Goal: Task Accomplishment & Management: Complete application form

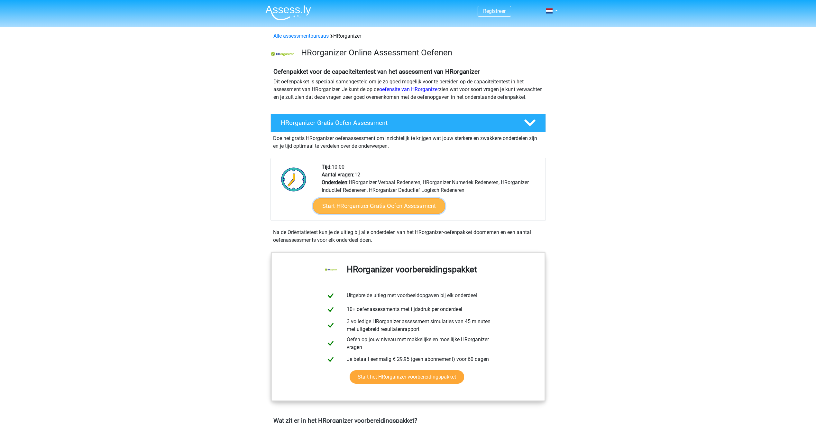
click at [376, 214] on link "Start HRorganizer Gratis Oefen Assessment" at bounding box center [379, 205] width 132 height 15
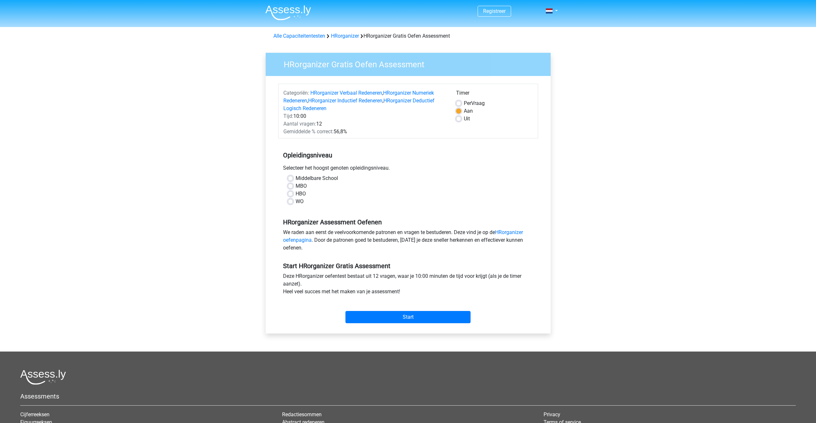
click at [295, 178] on label "Middelbare School" at bounding box center [316, 178] width 42 height 8
click at [290, 178] on input "Middelbare School" at bounding box center [290, 177] width 5 height 6
radio input "true"
click at [403, 318] on input "Start" at bounding box center [407, 317] width 125 height 12
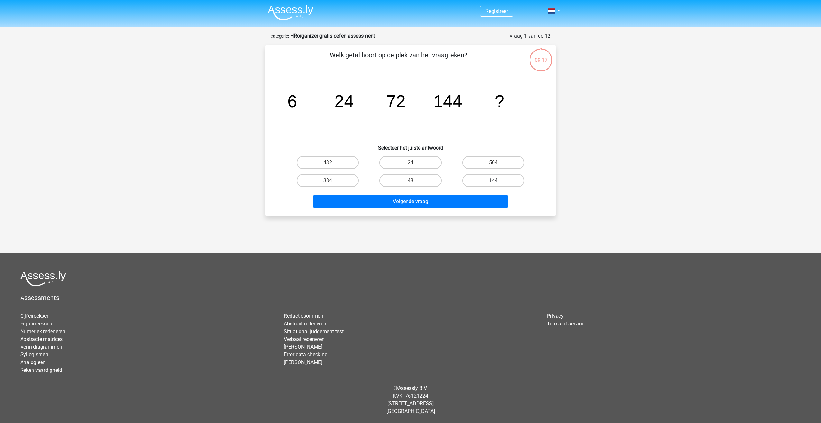
click at [496, 179] on label "144" at bounding box center [493, 180] width 62 height 13
click at [496, 180] on input "144" at bounding box center [495, 182] width 4 height 4
radio input "true"
click at [441, 206] on button "Volgende vraag" at bounding box center [410, 202] width 195 height 14
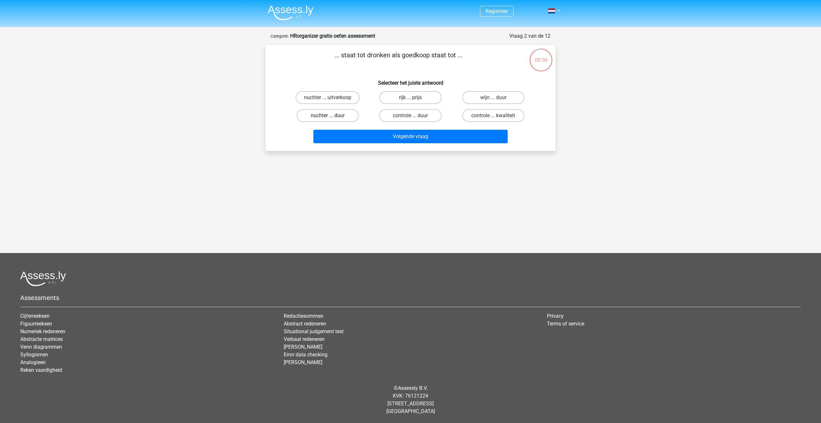
click at [336, 116] on label "nuchter ... duur" at bounding box center [327, 115] width 62 height 13
click at [332, 116] on input "nuchter ... duur" at bounding box center [330, 117] width 4 height 4
radio input "true"
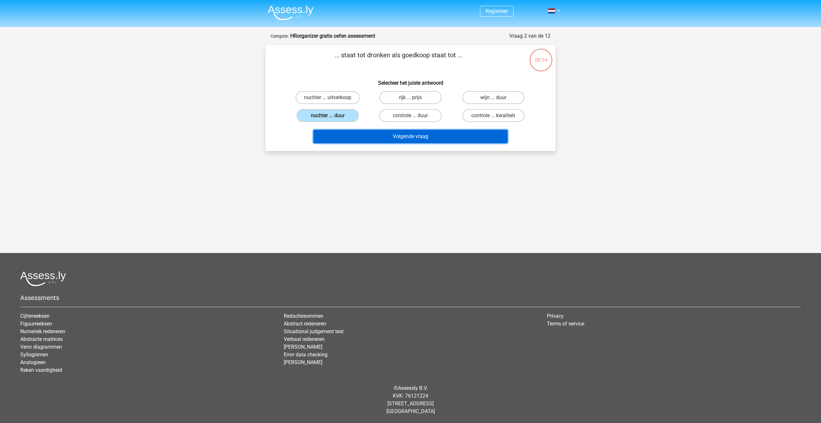
click at [405, 135] on button "Volgende vraag" at bounding box center [410, 137] width 195 height 14
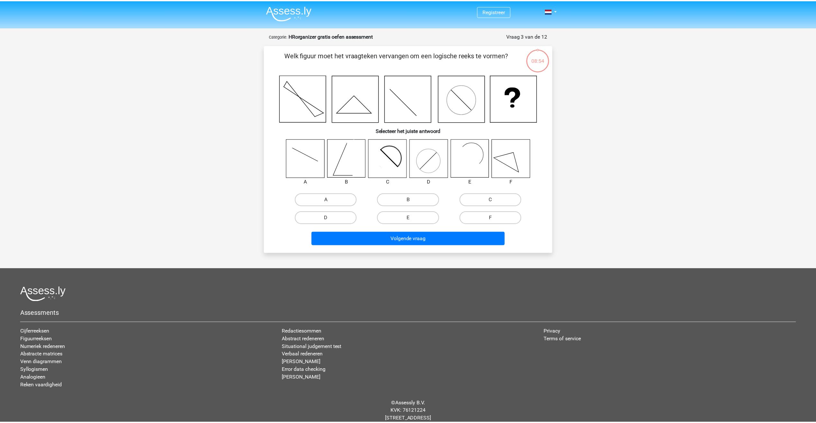
scroll to position [15, 0]
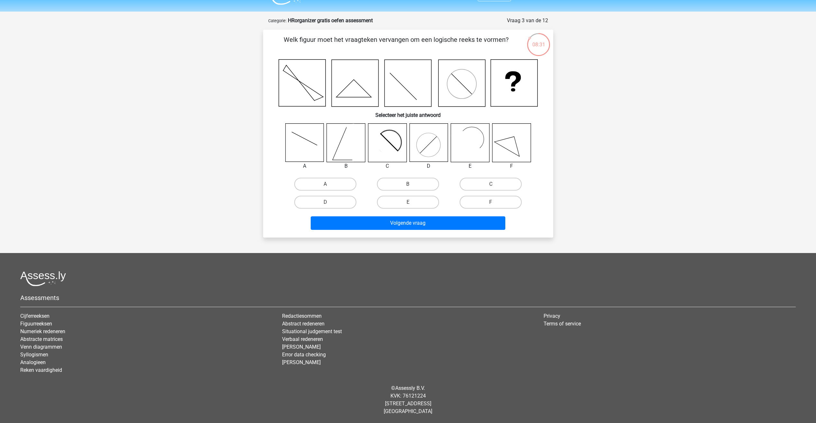
click at [386, 146] on icon at bounding box center [383, 146] width 31 height 31
click at [466, 186] on label "C" at bounding box center [490, 183] width 62 height 13
click at [491, 186] on input "C" at bounding box center [493, 186] width 4 height 4
radio input "true"
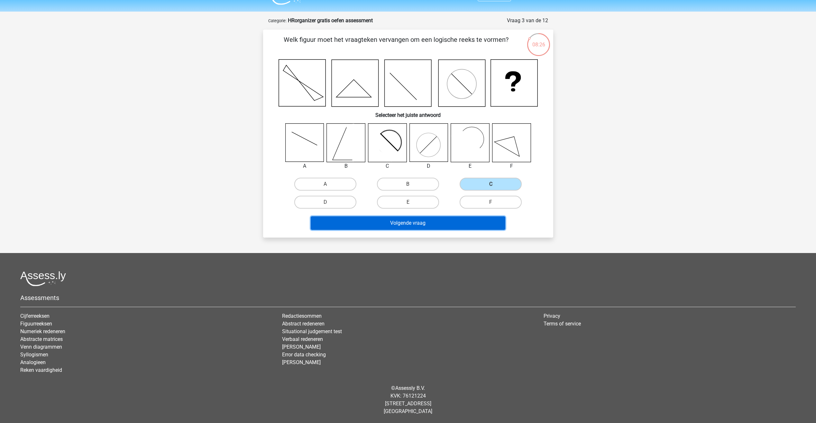
click at [428, 223] on button "Volgende vraag" at bounding box center [408, 223] width 195 height 14
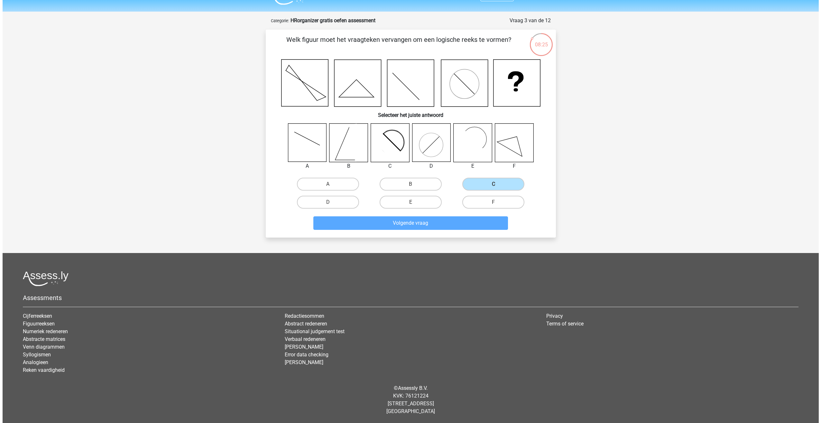
scroll to position [0, 0]
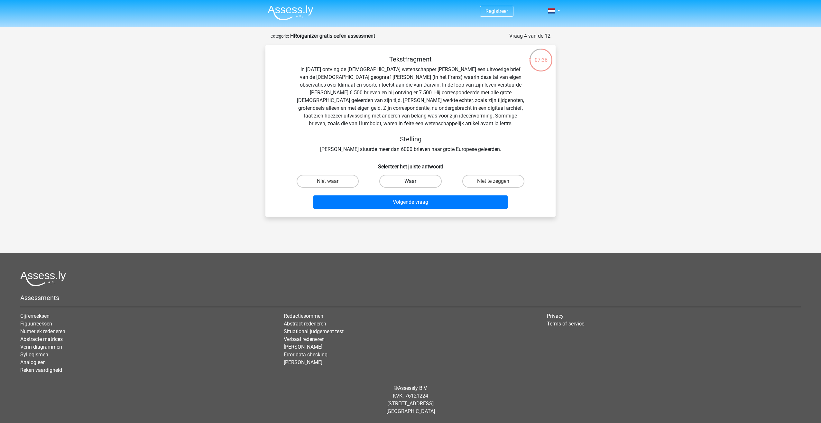
click at [407, 182] on label "Waar" at bounding box center [410, 181] width 62 height 13
click at [410, 182] on input "Waar" at bounding box center [412, 183] width 4 height 4
radio input "true"
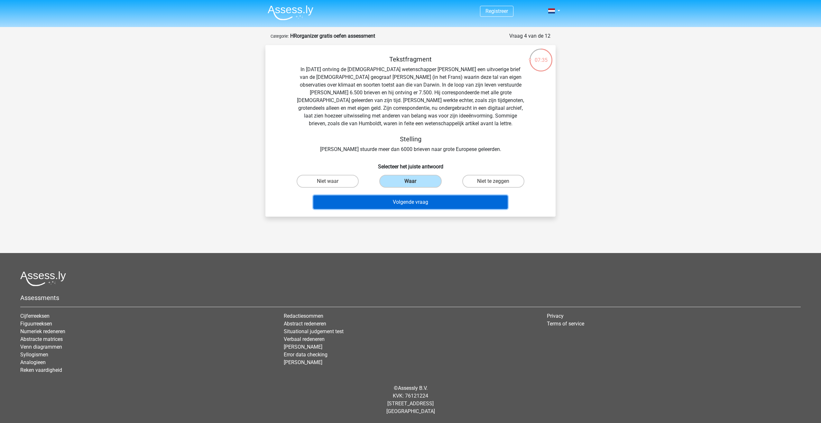
click at [406, 199] on button "Volgende vraag" at bounding box center [410, 202] width 195 height 14
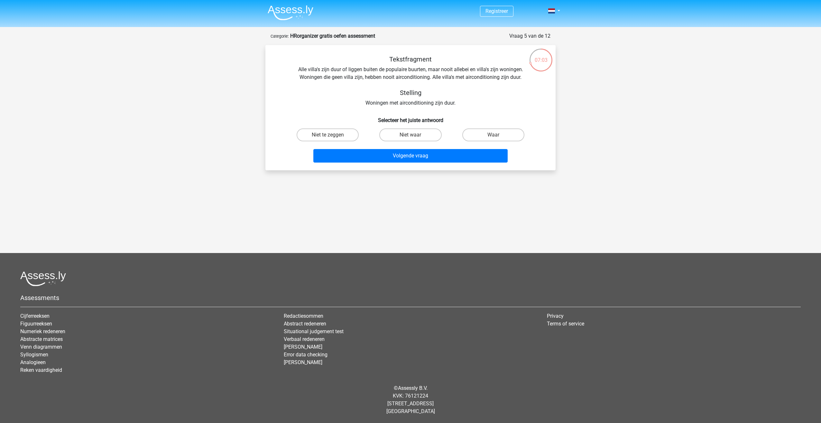
click at [413, 139] on input "Niet waar" at bounding box center [412, 137] width 4 height 4
radio input "true"
click at [418, 159] on button "Volgende vraag" at bounding box center [410, 156] width 195 height 14
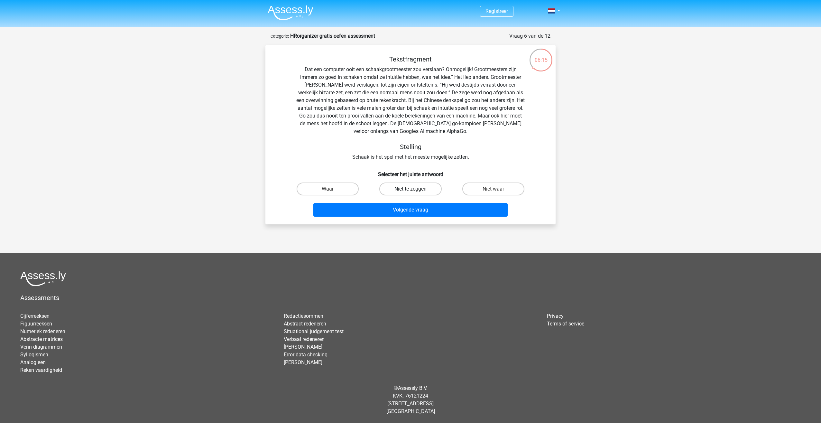
click at [415, 190] on label "Niet te zeggen" at bounding box center [410, 188] width 62 height 13
click at [414, 190] on input "Niet te zeggen" at bounding box center [412, 191] width 4 height 4
radio input "true"
click at [410, 209] on button "Volgende vraag" at bounding box center [410, 210] width 195 height 14
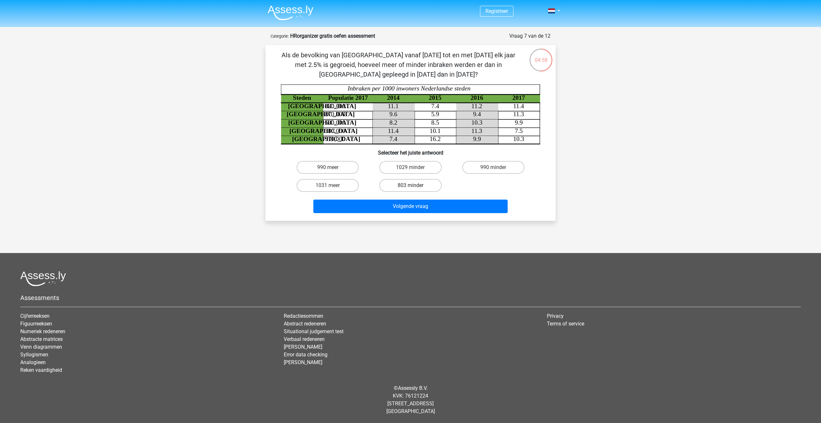
click at [413, 184] on label "803 minder" at bounding box center [410, 185] width 62 height 13
click at [413, 185] on input "803 minder" at bounding box center [412, 187] width 4 height 4
radio input "true"
click at [414, 205] on button "Volgende vraag" at bounding box center [410, 206] width 195 height 14
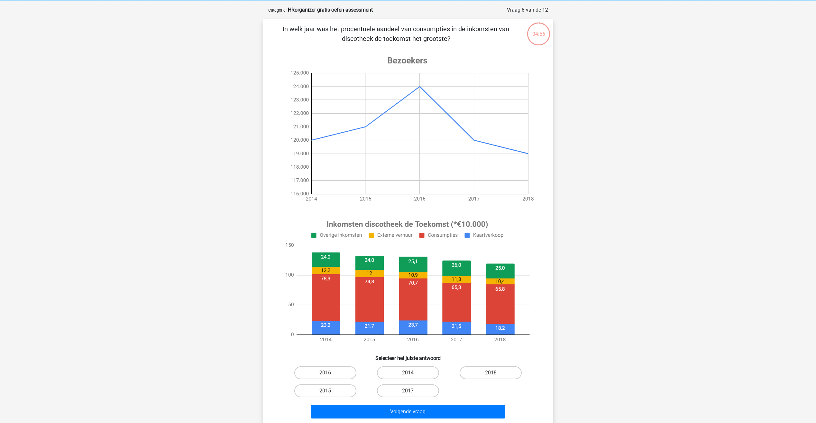
scroll to position [32, 0]
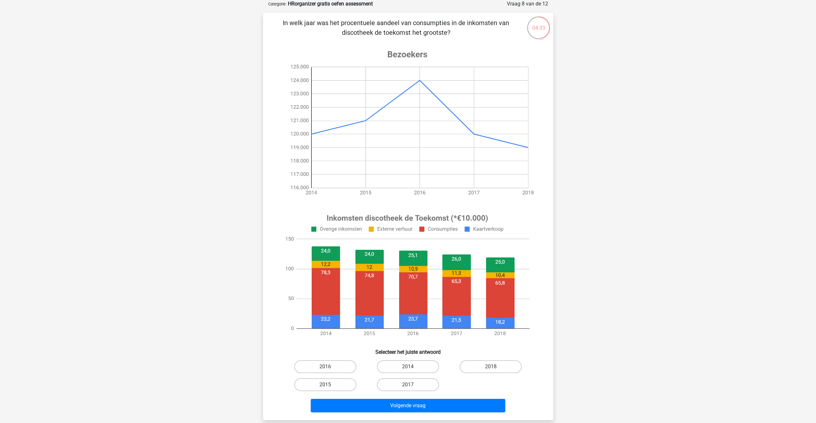
click at [411, 366] on input "2014" at bounding box center [410, 368] width 4 height 4
radio input "true"
click at [412, 408] on button "Volgende vraag" at bounding box center [408, 405] width 195 height 14
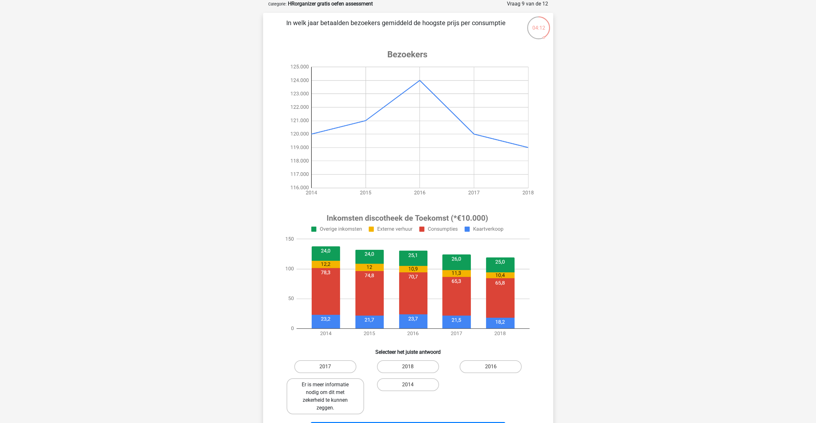
click at [357, 398] on label "Er is meer informatie nodig om dit met zekerheid te kunnen zeggen." at bounding box center [324, 396] width 77 height 36
click at [329, 388] on input "Er is meer informatie nodig om dit met zekerheid te kunnen zeggen." at bounding box center [327, 386] width 4 height 4
radio input "true"
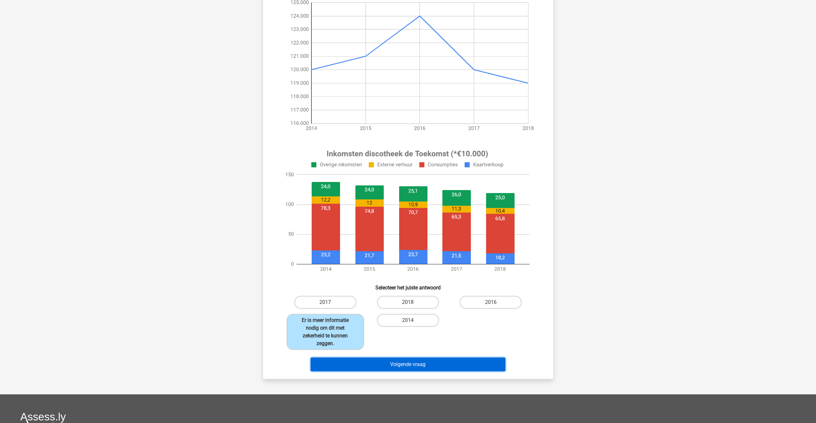
click at [415, 363] on button "Volgende vraag" at bounding box center [408, 364] width 195 height 14
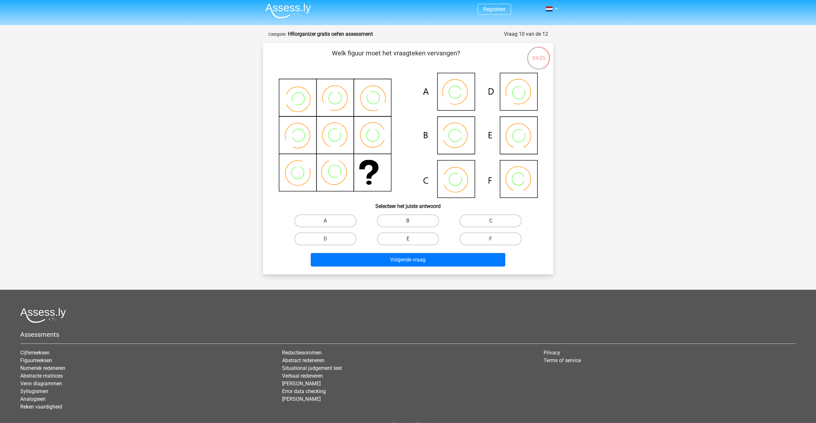
scroll to position [0, 0]
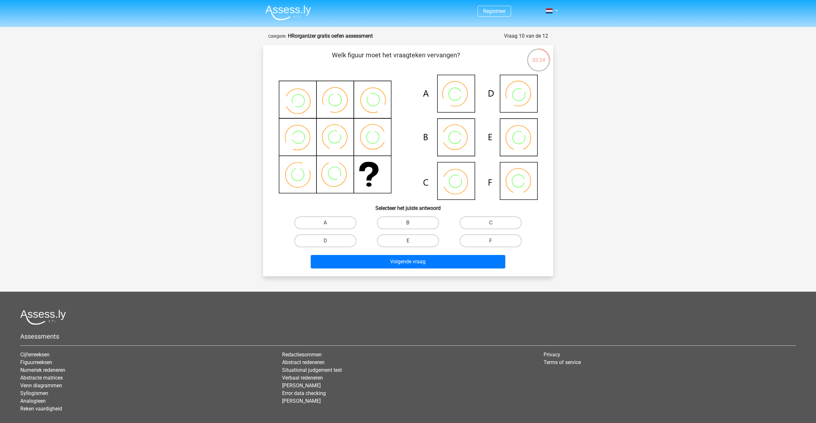
click at [524, 186] on icon at bounding box center [407, 137] width 259 height 125
click at [491, 237] on label "F" at bounding box center [490, 240] width 62 height 13
click at [491, 241] on input "F" at bounding box center [493, 243] width 4 height 4
radio input "true"
click at [468, 263] on button "Volgende vraag" at bounding box center [408, 262] width 195 height 14
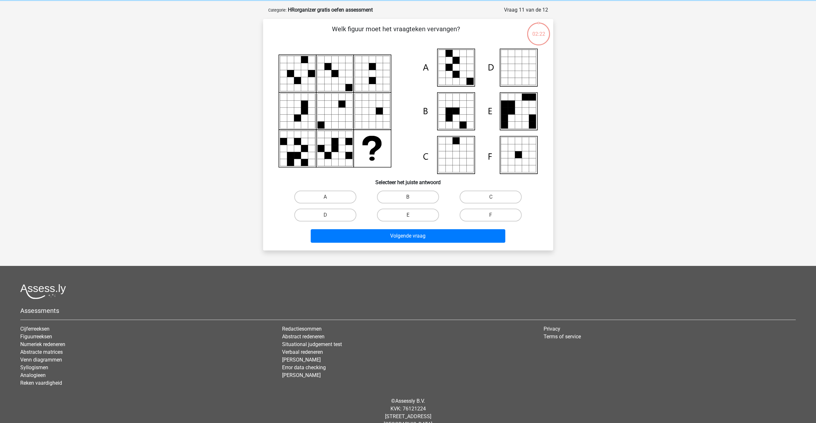
scroll to position [32, 0]
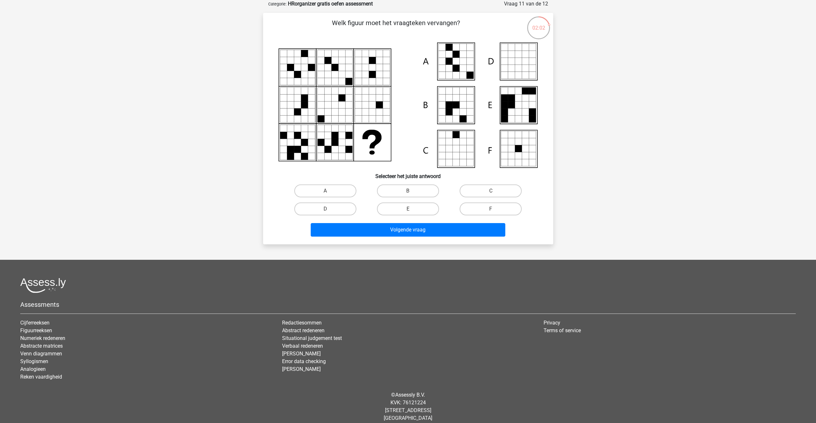
click at [515, 67] on icon at bounding box center [518, 68] width 7 height 7
click at [340, 211] on label "D" at bounding box center [325, 208] width 62 height 13
click at [329, 211] on input "D" at bounding box center [327, 211] width 4 height 4
radio input "true"
click at [451, 74] on icon at bounding box center [448, 75] width 7 height 7
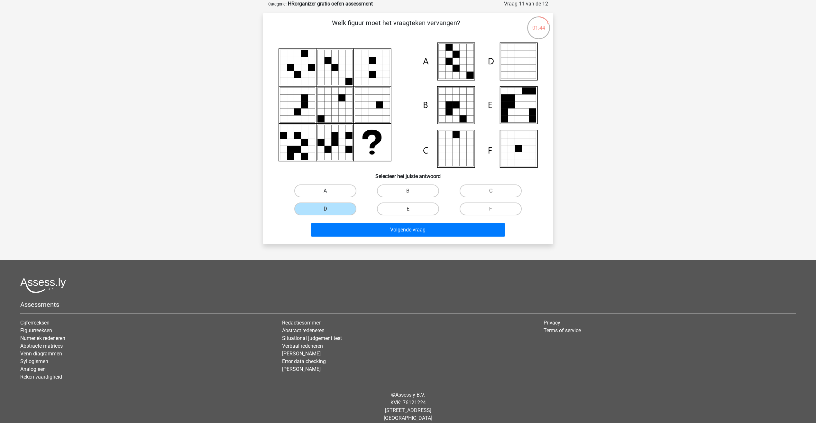
click at [338, 194] on label "A" at bounding box center [325, 190] width 62 height 13
click at [329, 194] on input "A" at bounding box center [327, 193] width 4 height 4
radio input "true"
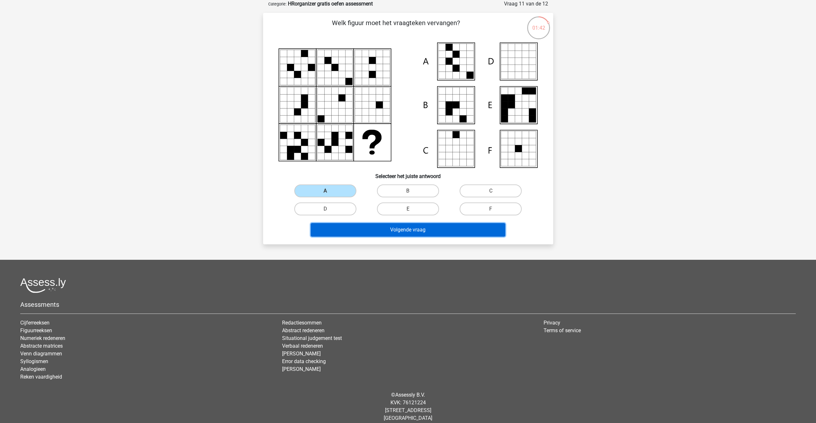
click at [413, 230] on button "Volgende vraag" at bounding box center [408, 230] width 195 height 14
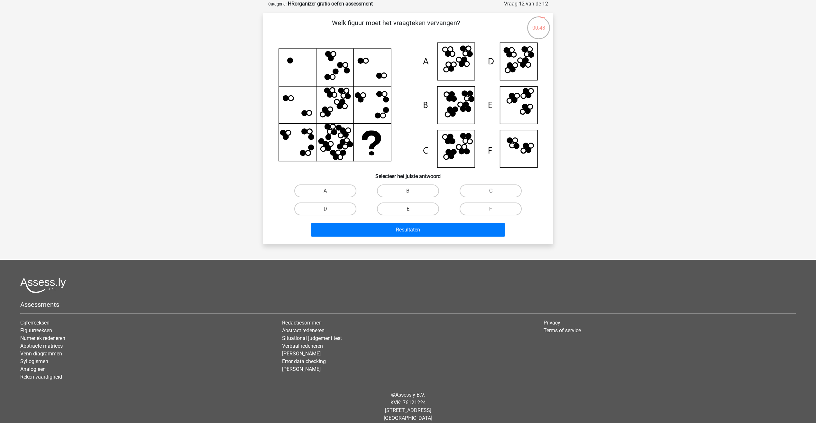
click at [479, 190] on label "C" at bounding box center [490, 190] width 62 height 13
click at [491, 191] on input "C" at bounding box center [493, 193] width 4 height 4
radio input "true"
click at [420, 232] on button "Resultaten" at bounding box center [408, 230] width 195 height 14
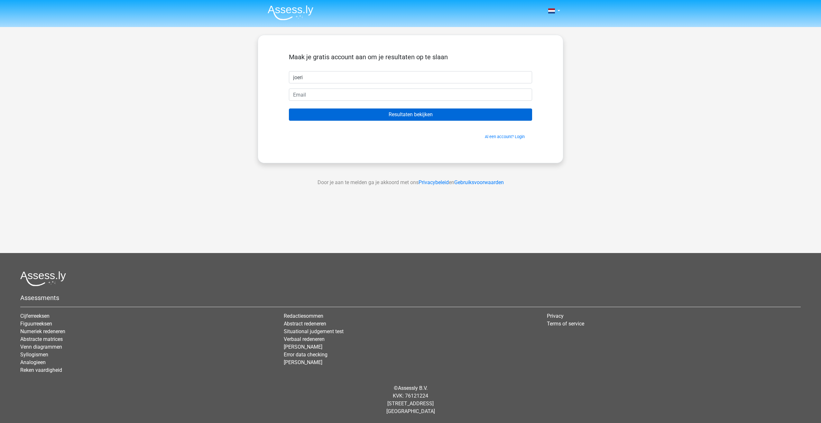
type input "[PERSON_NAME]"
click at [332, 98] on input "email" at bounding box center [410, 94] width 243 height 12
type input "[PERSON_NAME][EMAIL_ADDRESS][DOMAIN_NAME]"
click at [373, 113] on input "Resultaten bekijken" at bounding box center [410, 114] width 243 height 12
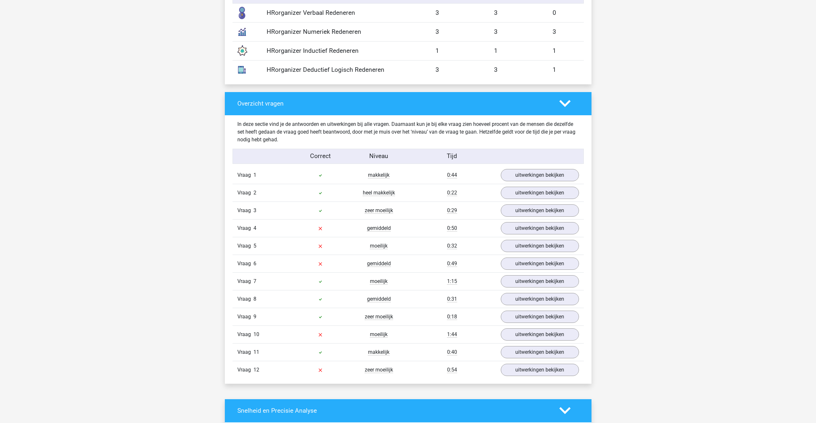
scroll to position [611, 0]
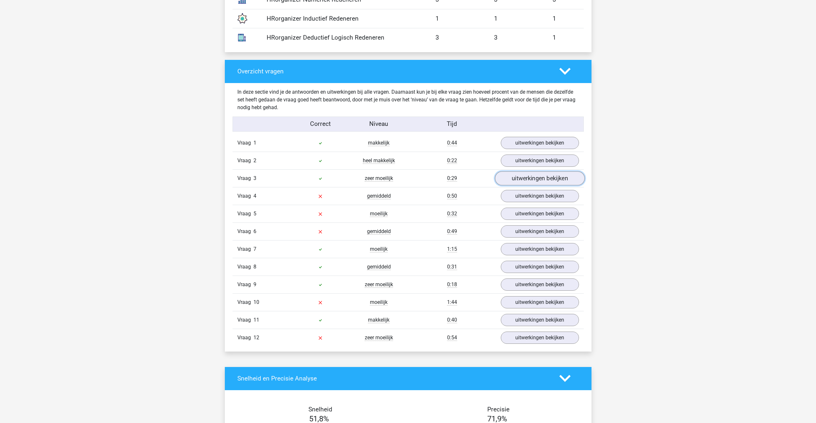
click at [518, 181] on link "uitwerkingen bekijken" at bounding box center [540, 178] width 90 height 14
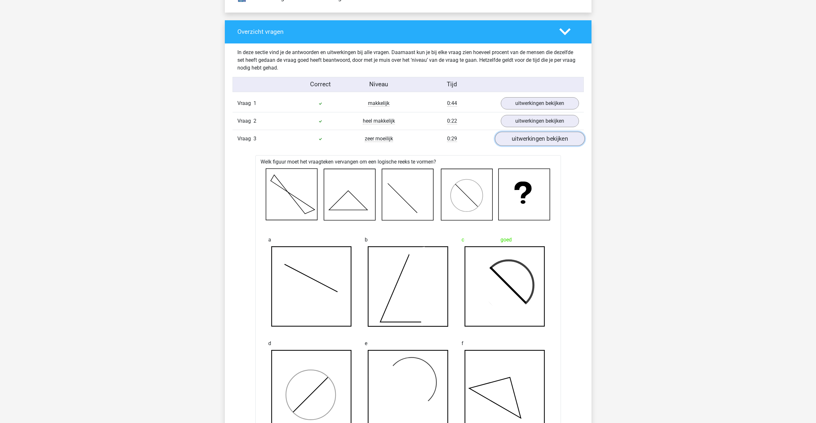
scroll to position [675, 0]
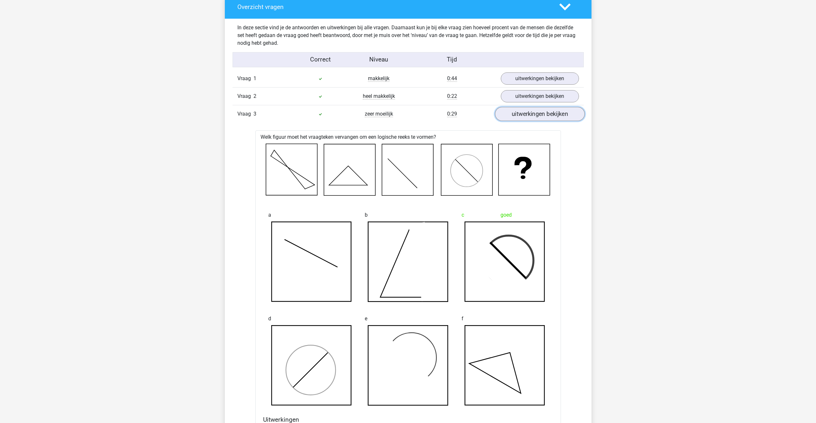
click at [519, 116] on link "uitwerkingen bekijken" at bounding box center [540, 114] width 90 height 14
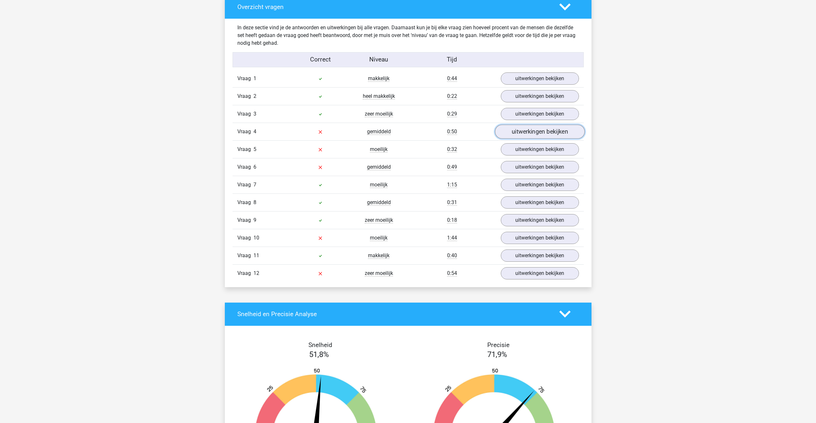
click at [518, 133] on link "uitwerkingen bekijken" at bounding box center [540, 131] width 90 height 14
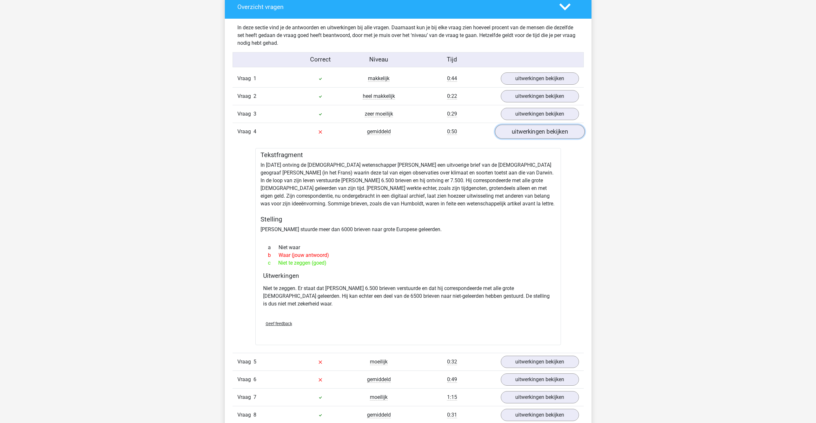
click at [519, 134] on link "uitwerkingen bekijken" at bounding box center [540, 131] width 90 height 14
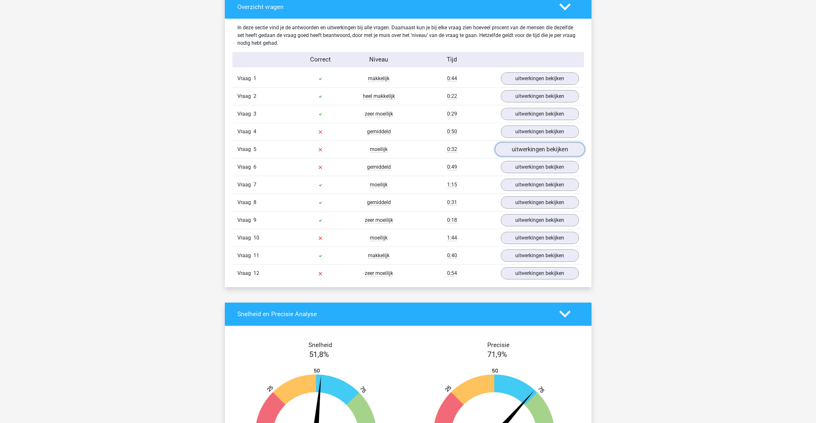
click at [523, 153] on link "uitwerkingen bekijken" at bounding box center [540, 149] width 90 height 14
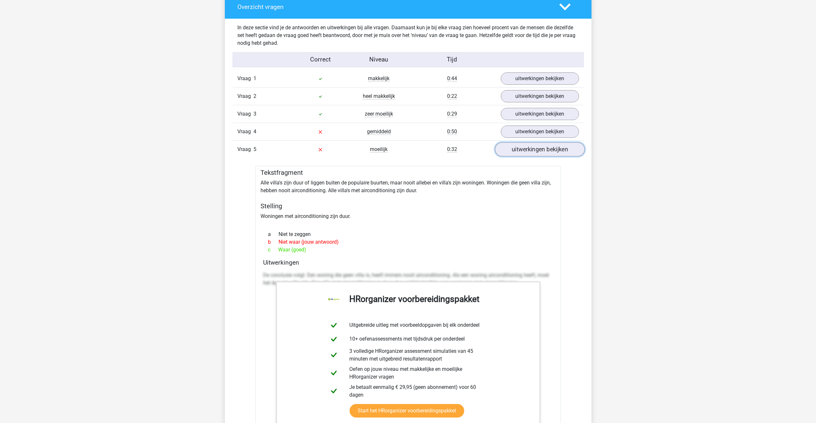
click at [523, 150] on link "uitwerkingen bekijken" at bounding box center [540, 149] width 90 height 14
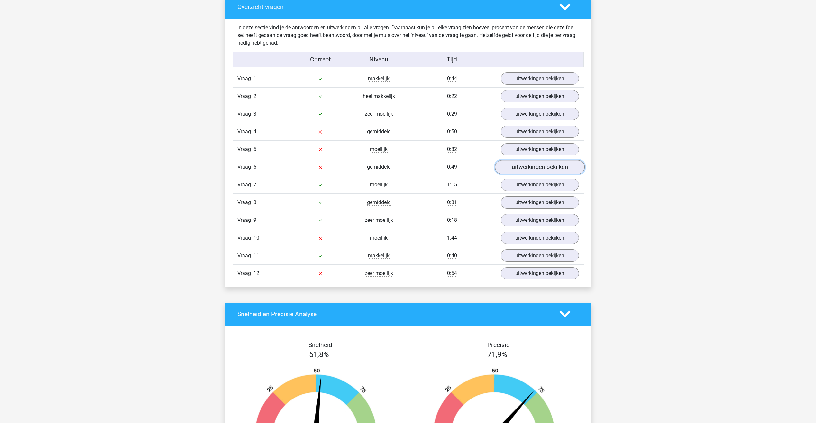
click at [521, 165] on link "uitwerkingen bekijken" at bounding box center [540, 167] width 90 height 14
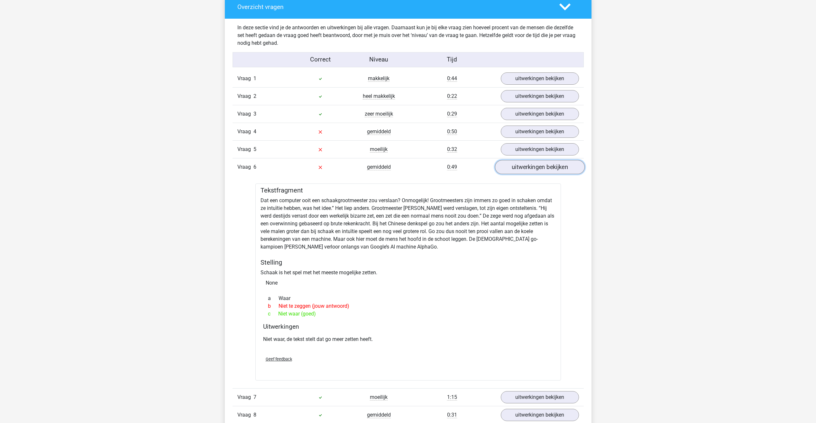
click at [521, 164] on link "uitwerkingen bekijken" at bounding box center [540, 167] width 90 height 14
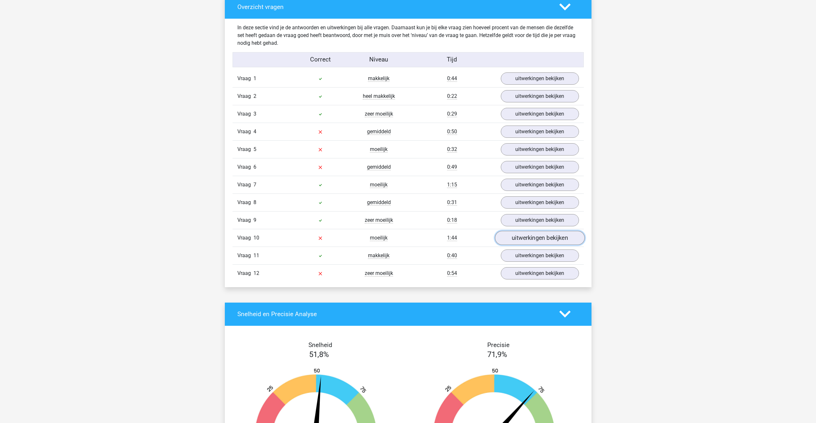
click at [513, 235] on link "uitwerkingen bekijken" at bounding box center [540, 238] width 90 height 14
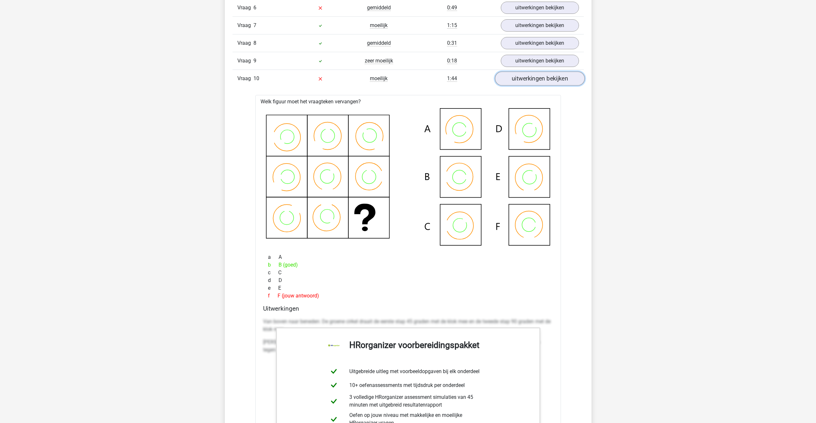
scroll to position [836, 0]
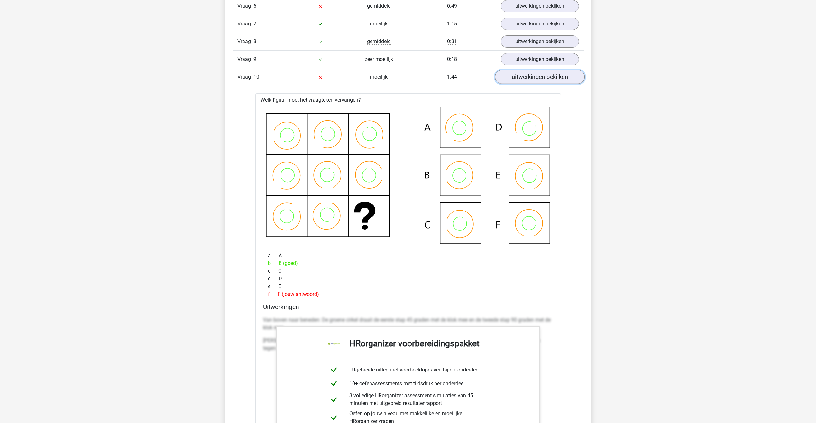
click at [538, 73] on link "uitwerkingen bekijken" at bounding box center [540, 77] width 90 height 14
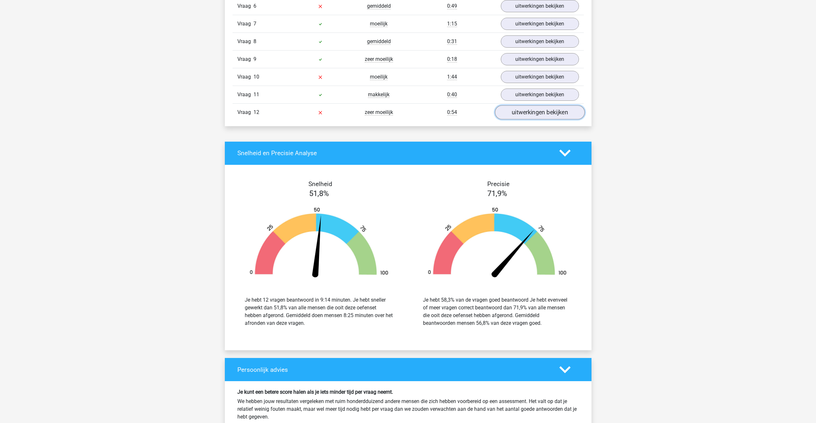
click at [523, 114] on link "uitwerkingen bekijken" at bounding box center [540, 112] width 90 height 14
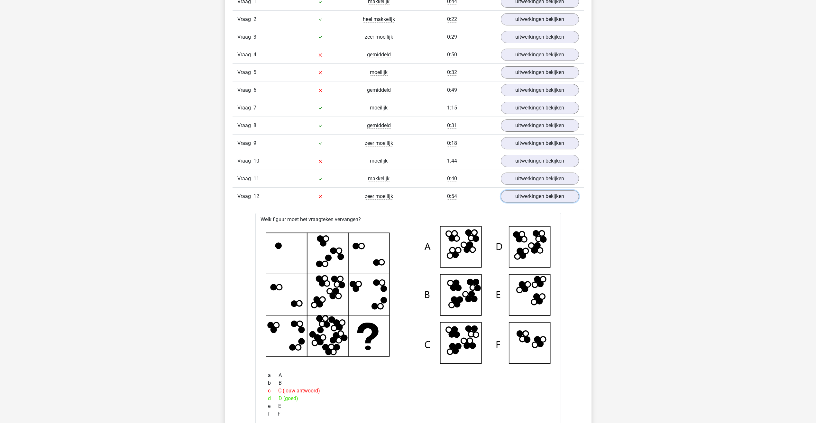
scroll to position [740, 0]
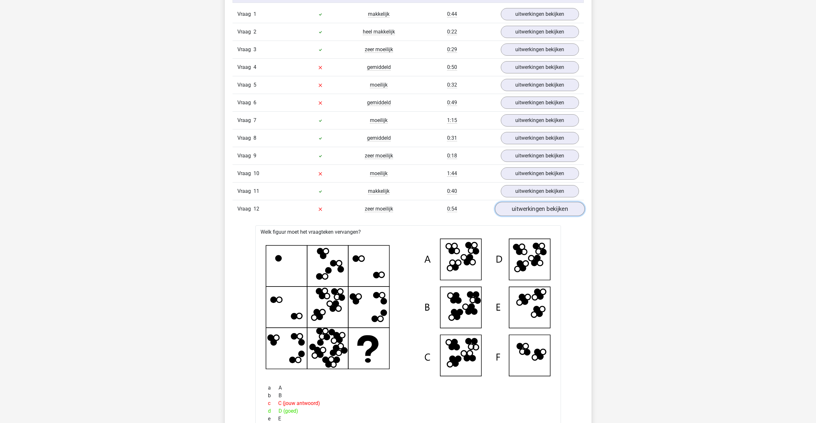
click at [537, 205] on link "uitwerkingen bekijken" at bounding box center [540, 209] width 90 height 14
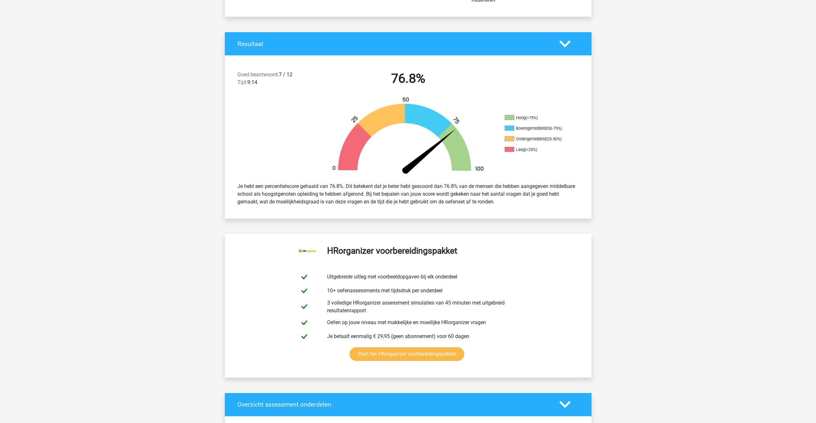
scroll to position [0, 0]
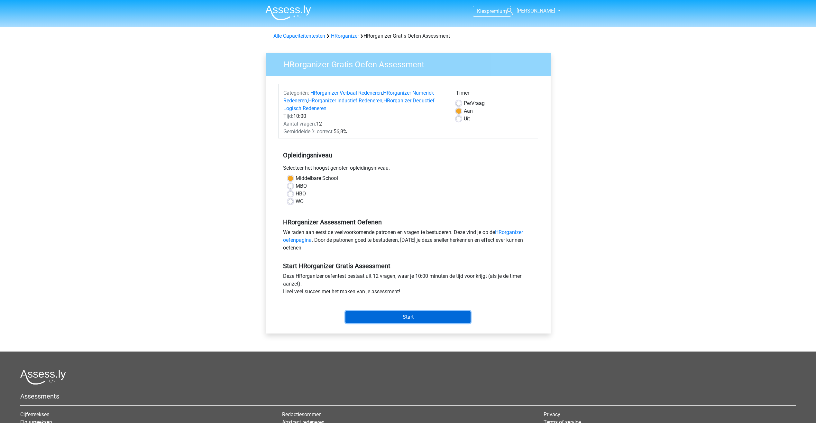
click at [419, 318] on input "Start" at bounding box center [407, 317] width 125 height 12
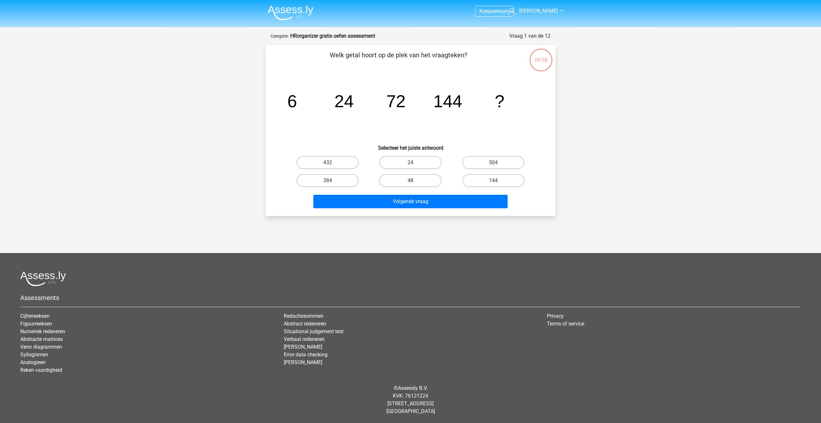
click at [497, 182] on input "144" at bounding box center [495, 182] width 4 height 4
radio input "true"
click at [458, 199] on button "Volgende vraag" at bounding box center [410, 202] width 195 height 14
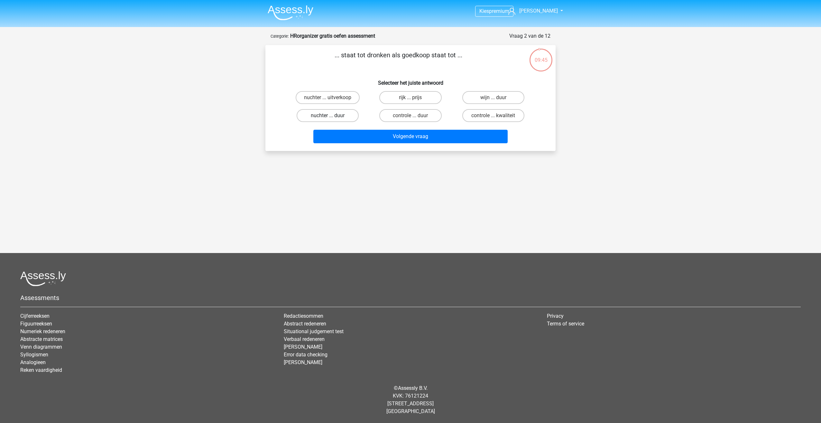
click at [335, 116] on label "nuchter ... duur" at bounding box center [327, 115] width 62 height 13
click at [332, 116] on input "nuchter ... duur" at bounding box center [330, 117] width 4 height 4
radio input "true"
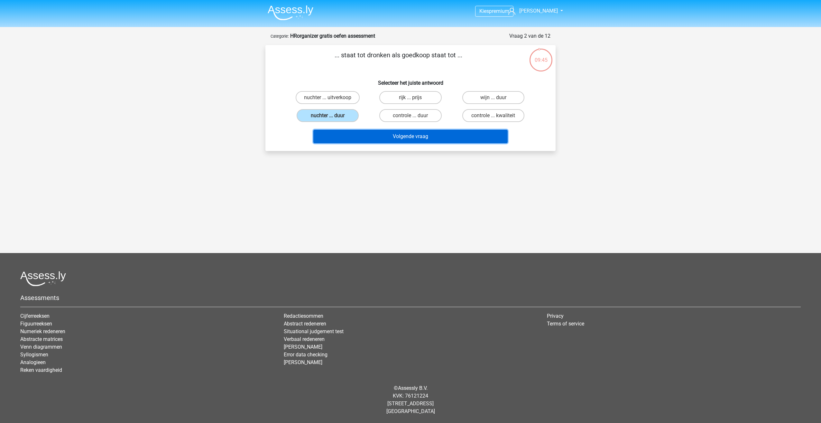
click at [377, 135] on button "Volgende vraag" at bounding box center [410, 137] width 195 height 14
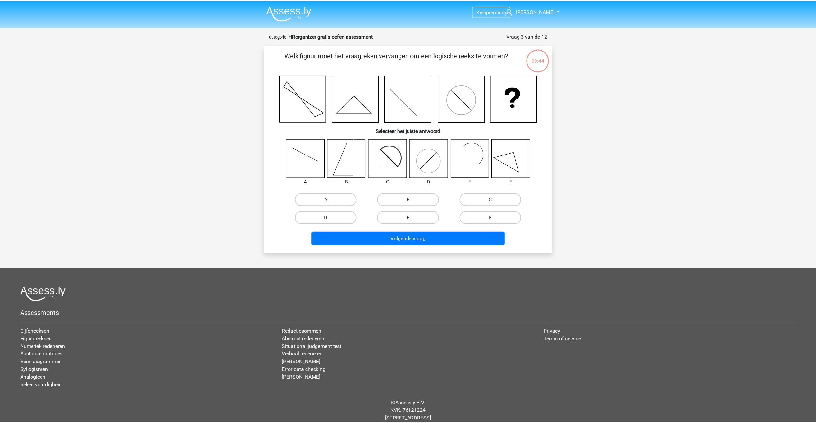
scroll to position [15, 0]
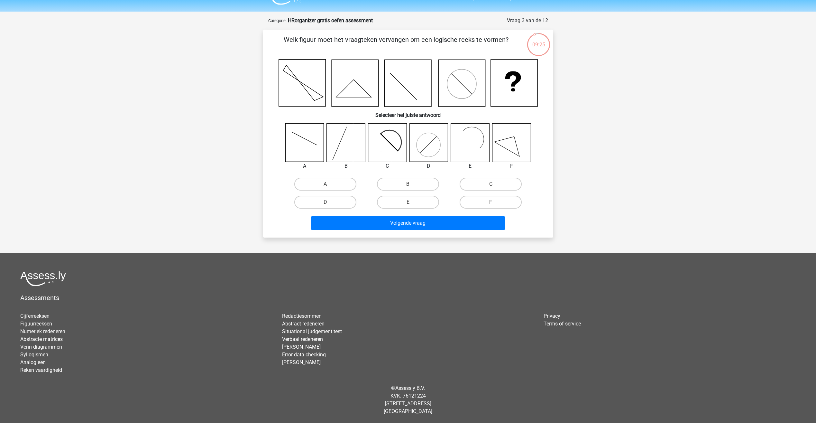
click at [463, 142] on rect at bounding box center [466, 142] width 31 height 31
click at [409, 201] on label "E" at bounding box center [408, 201] width 62 height 13
click at [409, 202] on input "E" at bounding box center [410, 204] width 4 height 4
radio input "true"
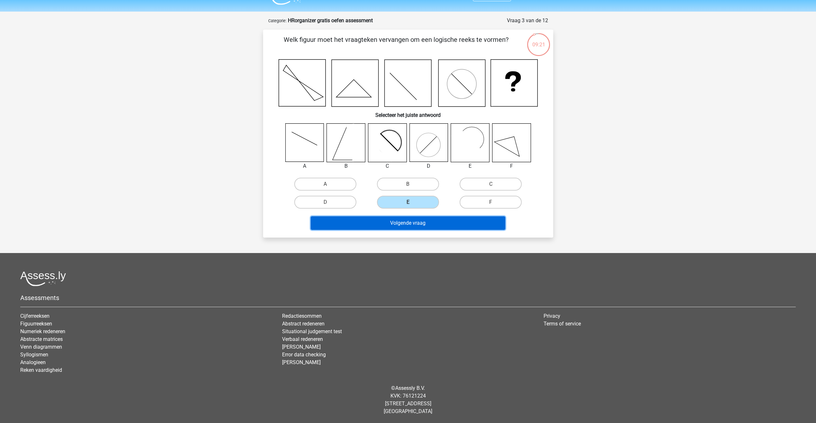
click at [411, 221] on button "Volgende vraag" at bounding box center [408, 223] width 195 height 14
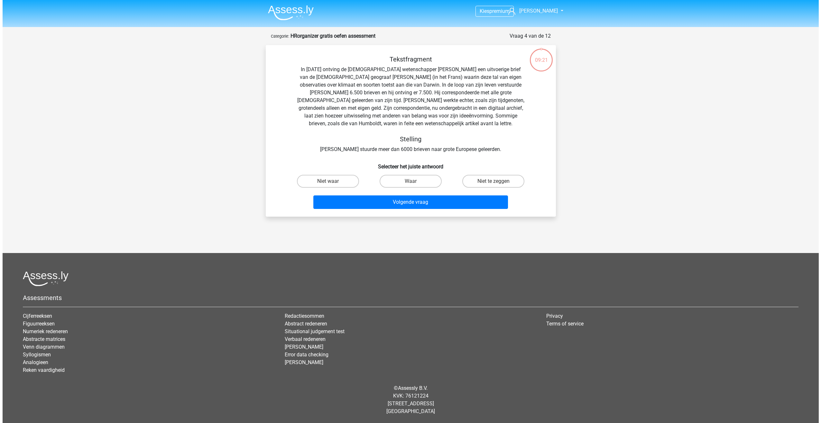
scroll to position [0, 0]
click at [351, 179] on label "Niet waar" at bounding box center [327, 181] width 62 height 13
click at [332, 181] on input "Niet waar" at bounding box center [330, 183] width 4 height 4
radio input "true"
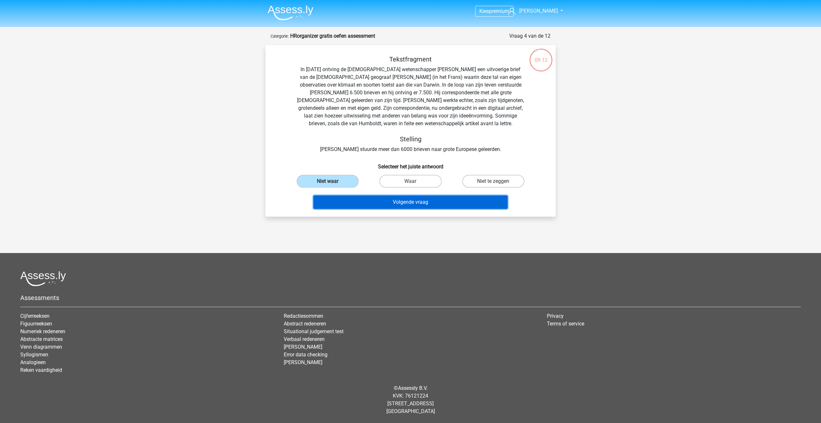
click at [383, 204] on button "Volgende vraag" at bounding box center [410, 202] width 195 height 14
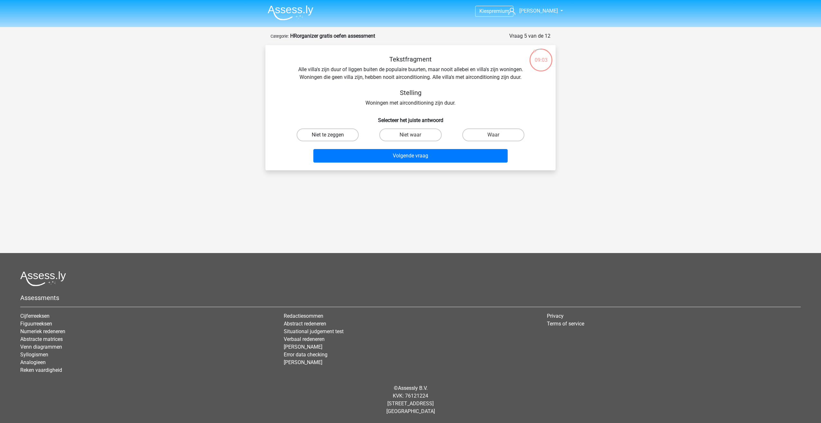
click at [341, 138] on label "Niet te zeggen" at bounding box center [327, 134] width 62 height 13
click at [332, 138] on input "Niet te zeggen" at bounding box center [330, 137] width 4 height 4
radio input "true"
click at [377, 157] on button "Volgende vraag" at bounding box center [410, 156] width 195 height 14
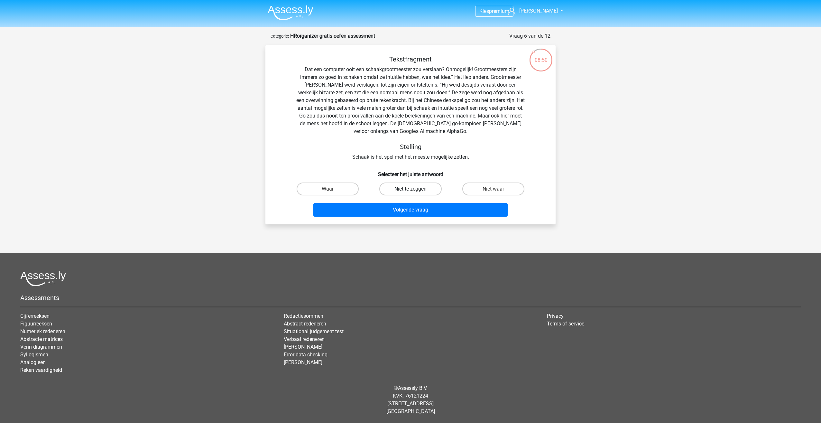
click at [436, 190] on label "Niet te zeggen" at bounding box center [410, 188] width 62 height 13
click at [414, 190] on input "Niet te zeggen" at bounding box center [412, 191] width 4 height 4
radio input "true"
click at [432, 211] on button "Volgende vraag" at bounding box center [410, 210] width 195 height 14
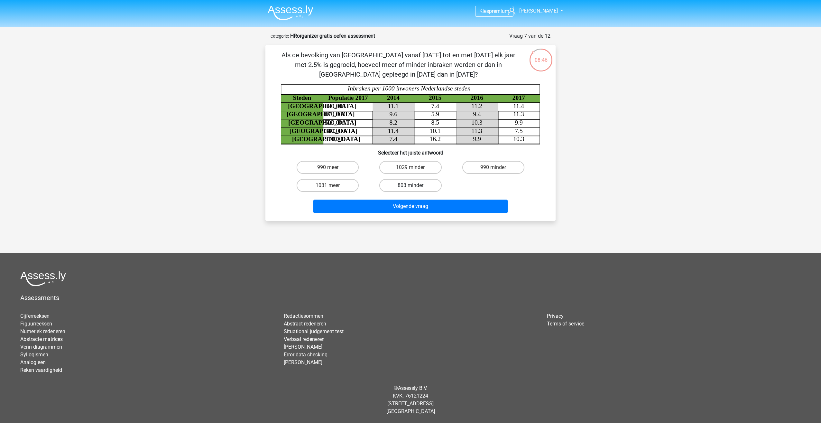
click at [420, 185] on label "803 minder" at bounding box center [410, 185] width 62 height 13
click at [414, 185] on input "803 minder" at bounding box center [412, 187] width 4 height 4
radio input "true"
click at [421, 203] on button "Volgende vraag" at bounding box center [410, 206] width 195 height 14
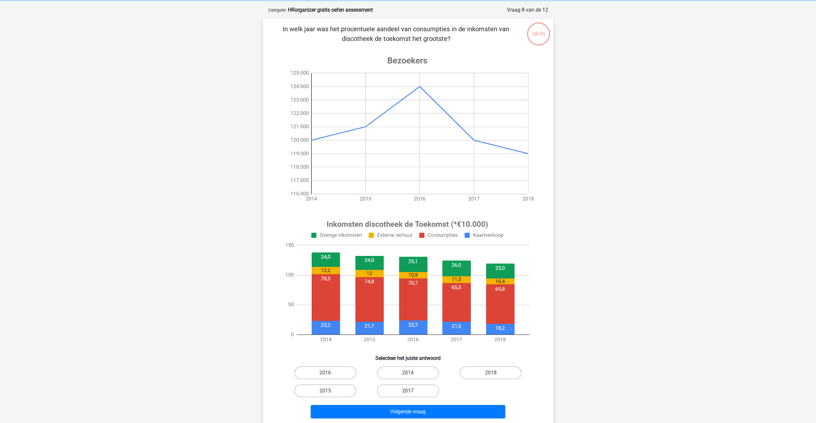
scroll to position [32, 0]
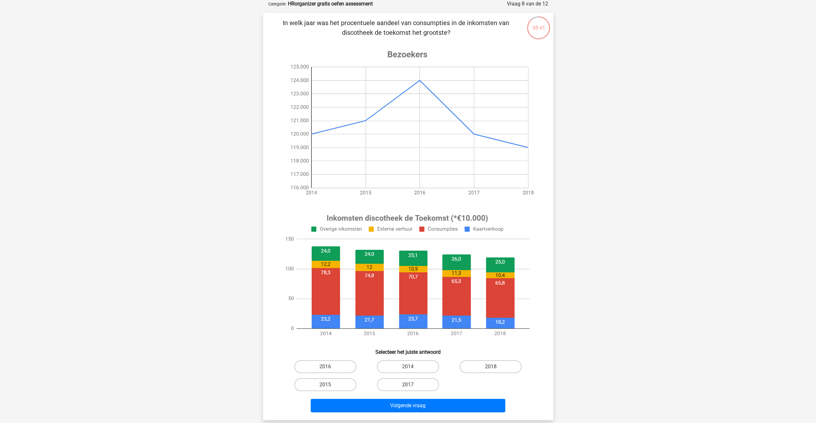
click at [411, 366] on input "2014" at bounding box center [410, 368] width 4 height 4
radio input "true"
click at [423, 403] on button "Volgende vraag" at bounding box center [408, 405] width 195 height 14
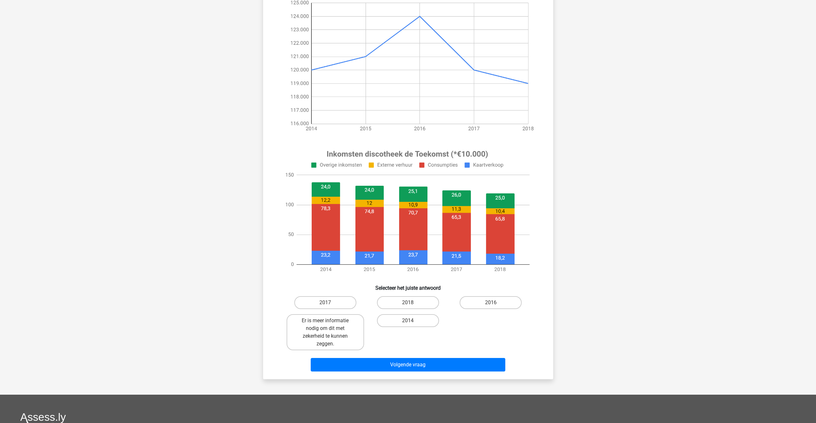
scroll to position [96, 0]
click at [412, 359] on button "Volgende vraag" at bounding box center [408, 364] width 195 height 14
click at [391, 347] on div "2014" at bounding box center [407, 332] width 77 height 36
click at [345, 341] on label "Er is meer informatie nodig om dit met zekerheid te kunnen zeggen." at bounding box center [324, 332] width 77 height 36
click at [329, 324] on input "Er is meer informatie nodig om dit met zekerheid te kunnen zeggen." at bounding box center [327, 322] width 4 height 4
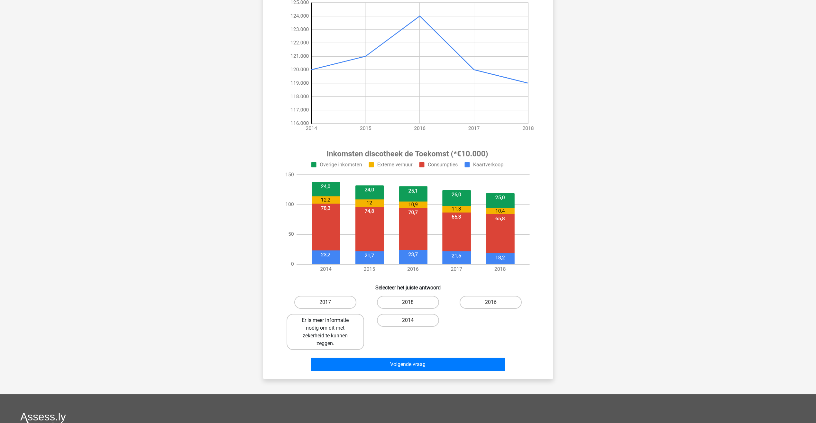
radio input "true"
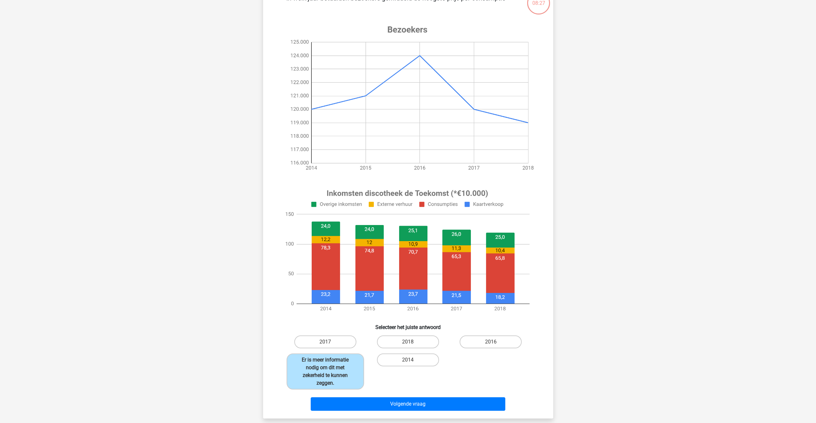
scroll to position [64, 0]
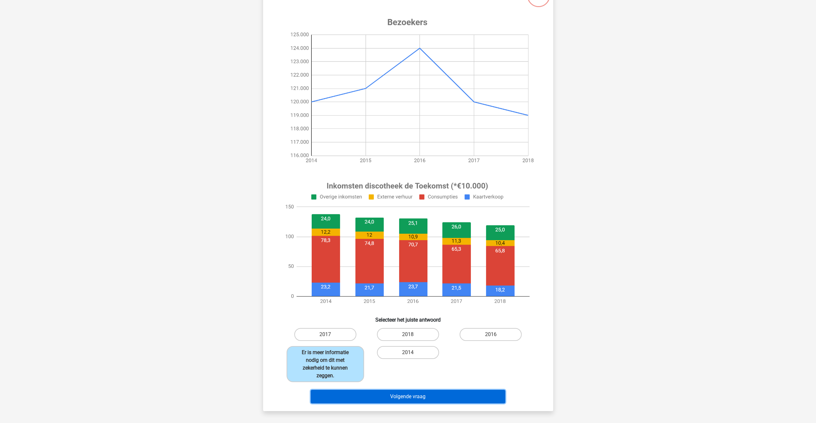
click at [405, 395] on button "Volgende vraag" at bounding box center [408, 396] width 195 height 14
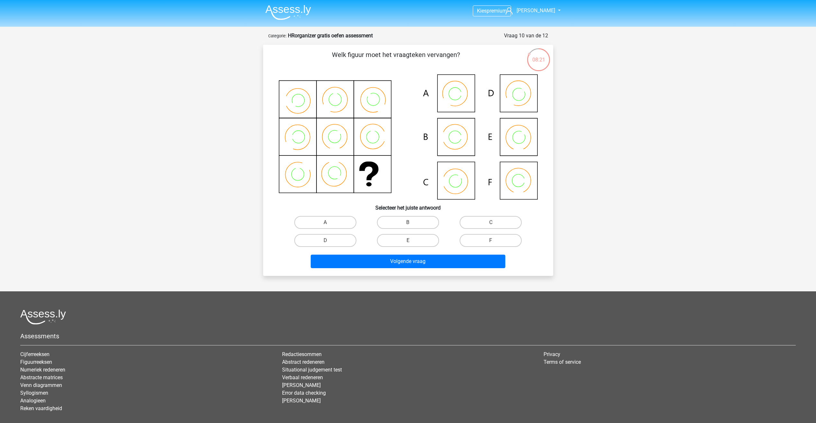
scroll to position [0, 0]
click at [426, 226] on label "B" at bounding box center [408, 222] width 62 height 13
click at [412, 226] on input "B" at bounding box center [410, 225] width 4 height 4
radio input "true"
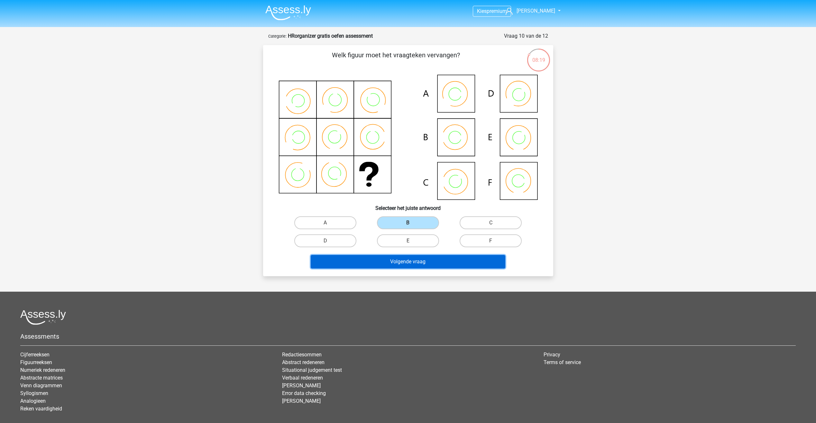
click at [426, 259] on button "Volgende vraag" at bounding box center [408, 262] width 195 height 14
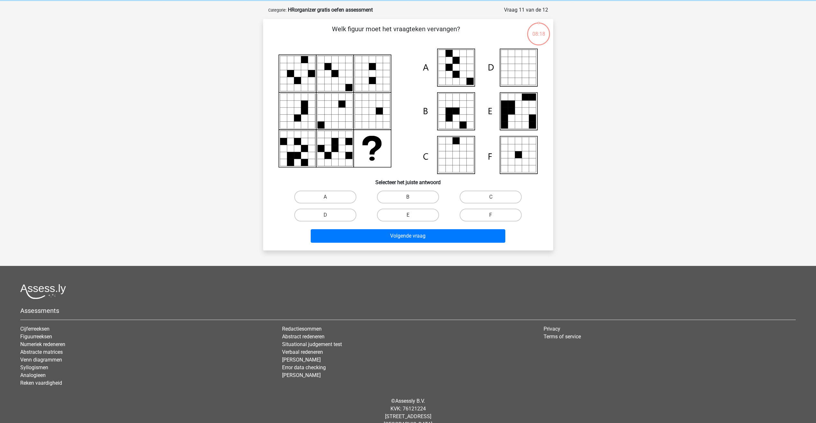
scroll to position [32, 0]
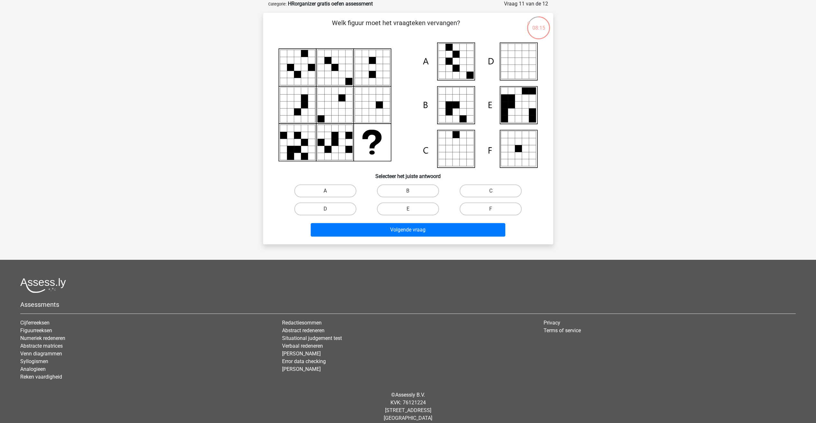
click at [347, 187] on label "A" at bounding box center [325, 190] width 62 height 13
click at [329, 191] on input "A" at bounding box center [327, 193] width 4 height 4
radio input "true"
click at [368, 241] on div "Welk figuur moet het vraagteken vervangen?" at bounding box center [408, 128] width 290 height 231
click at [368, 234] on button "Volgende vraag" at bounding box center [408, 230] width 195 height 14
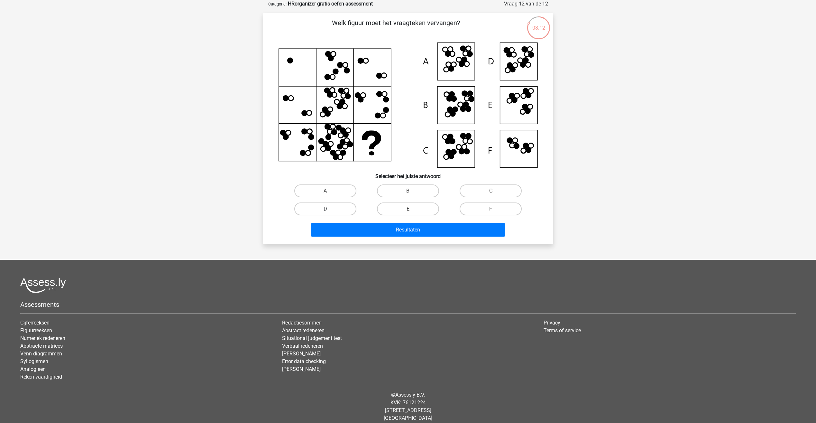
click at [314, 208] on label "D" at bounding box center [325, 208] width 62 height 13
click at [325, 209] on input "D" at bounding box center [327, 211] width 4 height 4
radio input "true"
drag, startPoint x: 355, startPoint y: 220, endPoint x: 360, endPoint y: 227, distance: 8.1
click at [356, 221] on div "Resultaten" at bounding box center [407, 228] width 269 height 21
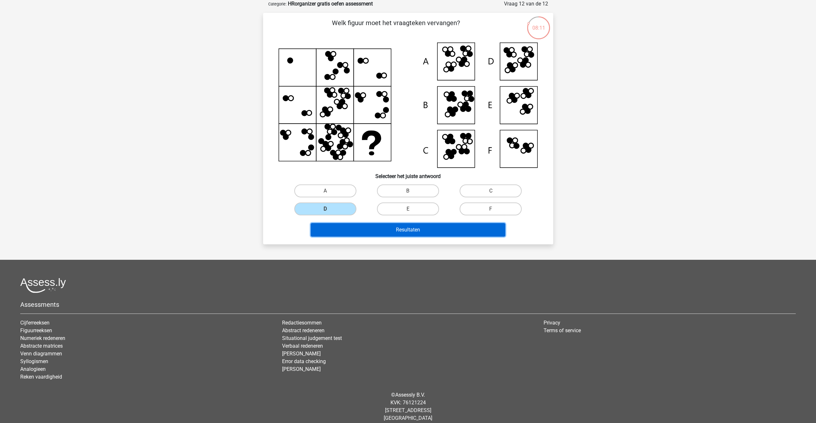
click at [360, 228] on button "Resultaten" at bounding box center [408, 230] width 195 height 14
